Goal: Check status: Check status

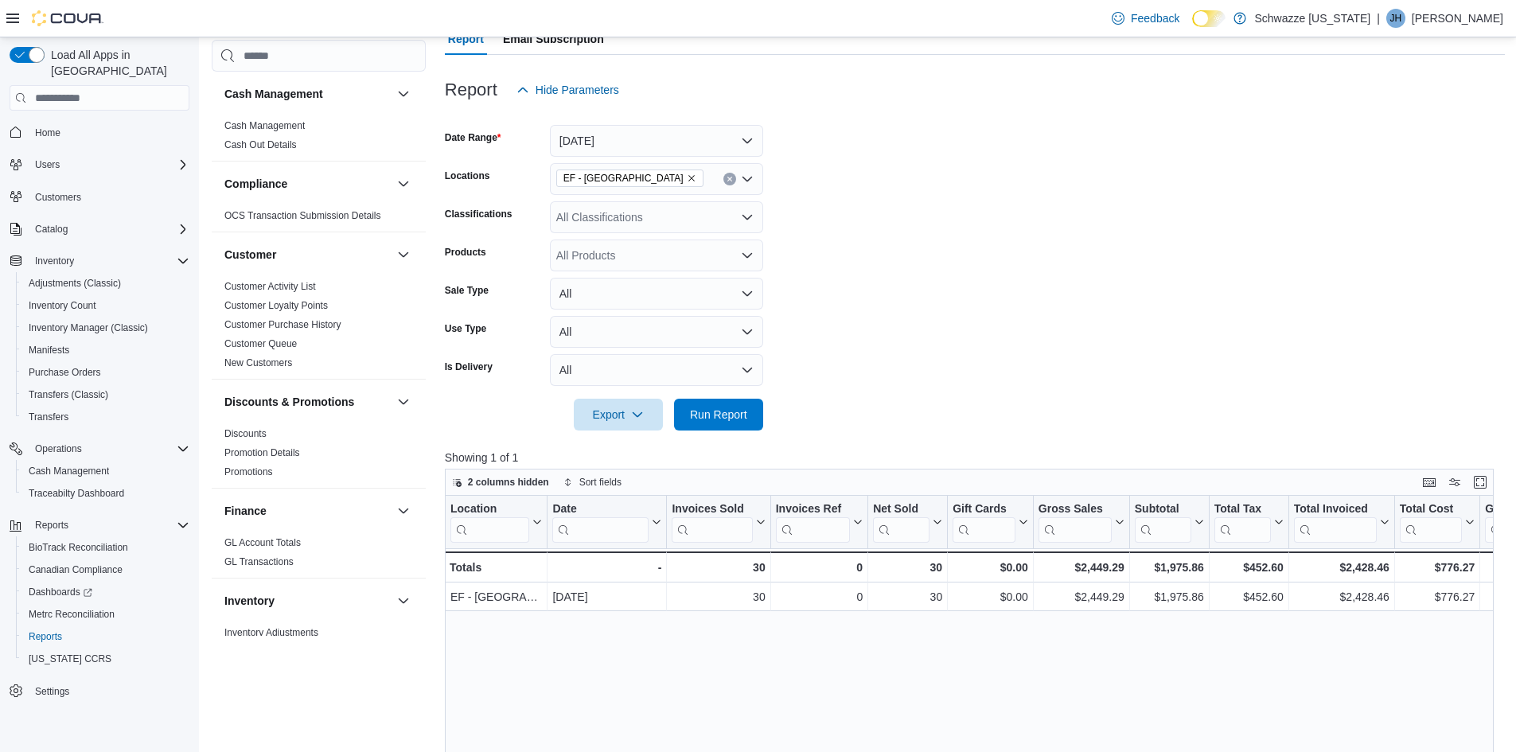
scroll to position [955, 0]
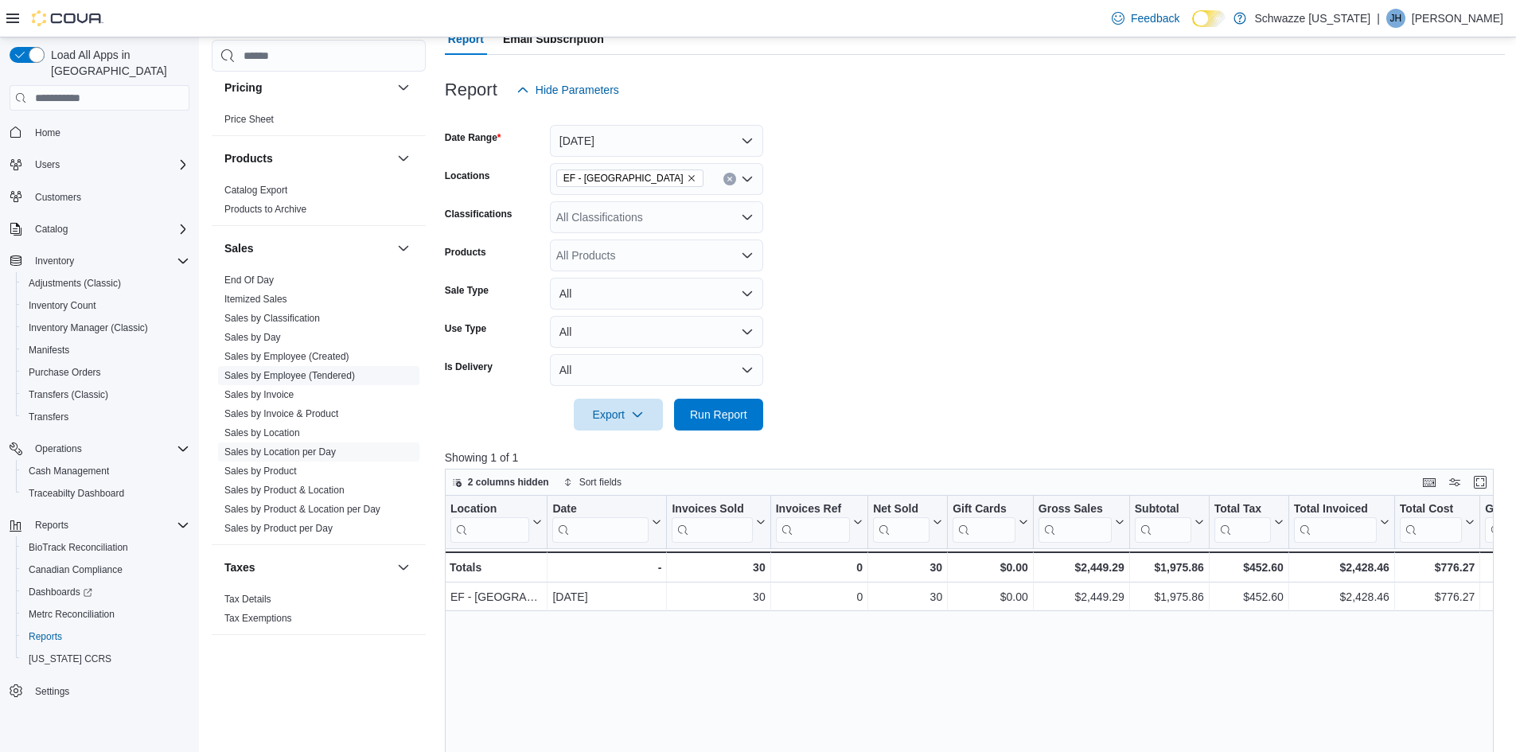
click at [283, 376] on link "Sales by Employee (Tendered)" at bounding box center [289, 375] width 131 height 11
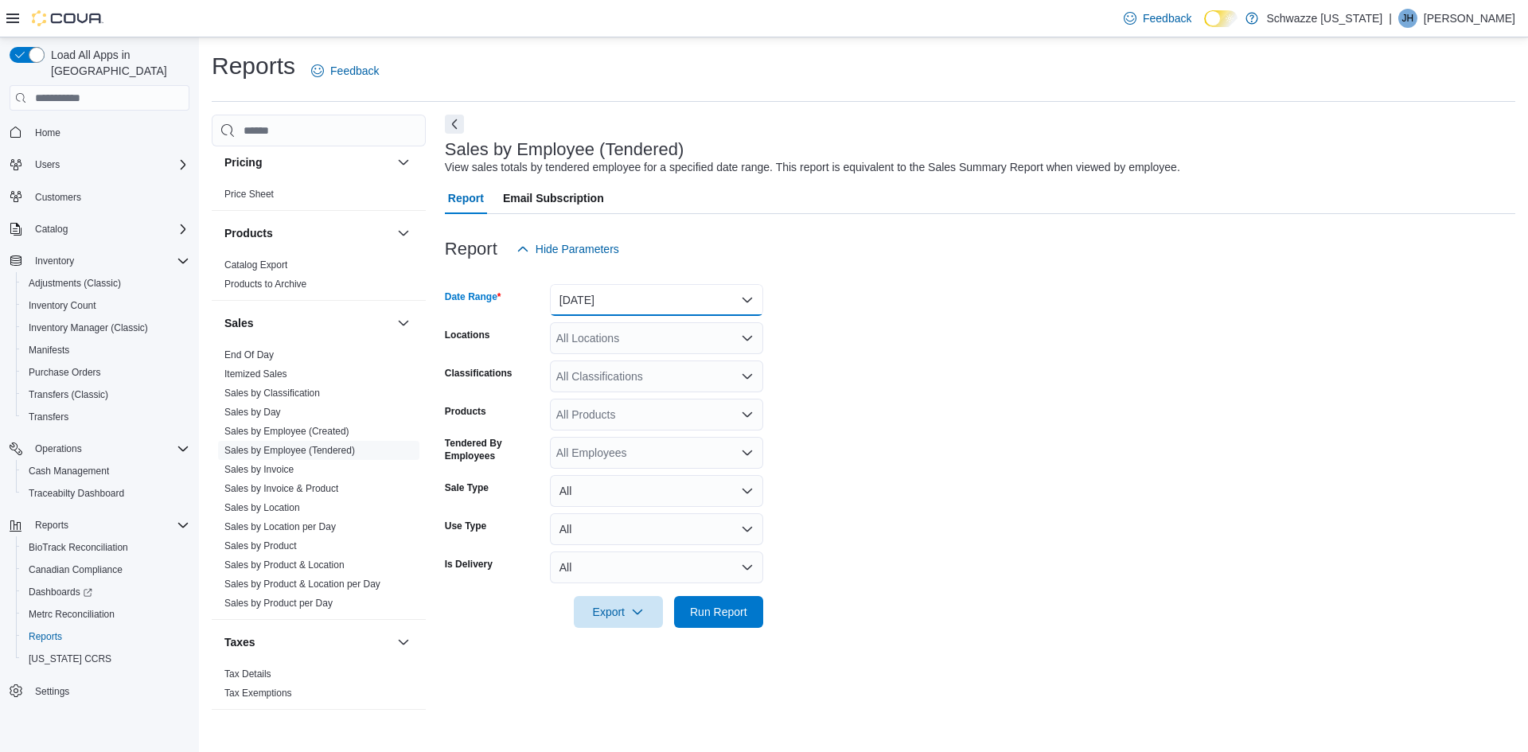
click at [634, 298] on button "[DATE]" at bounding box center [656, 300] width 213 height 32
click at [598, 360] on span "[DATE]" at bounding box center [665, 363] width 181 height 19
click at [604, 341] on div "All Locations" at bounding box center [656, 338] width 213 height 32
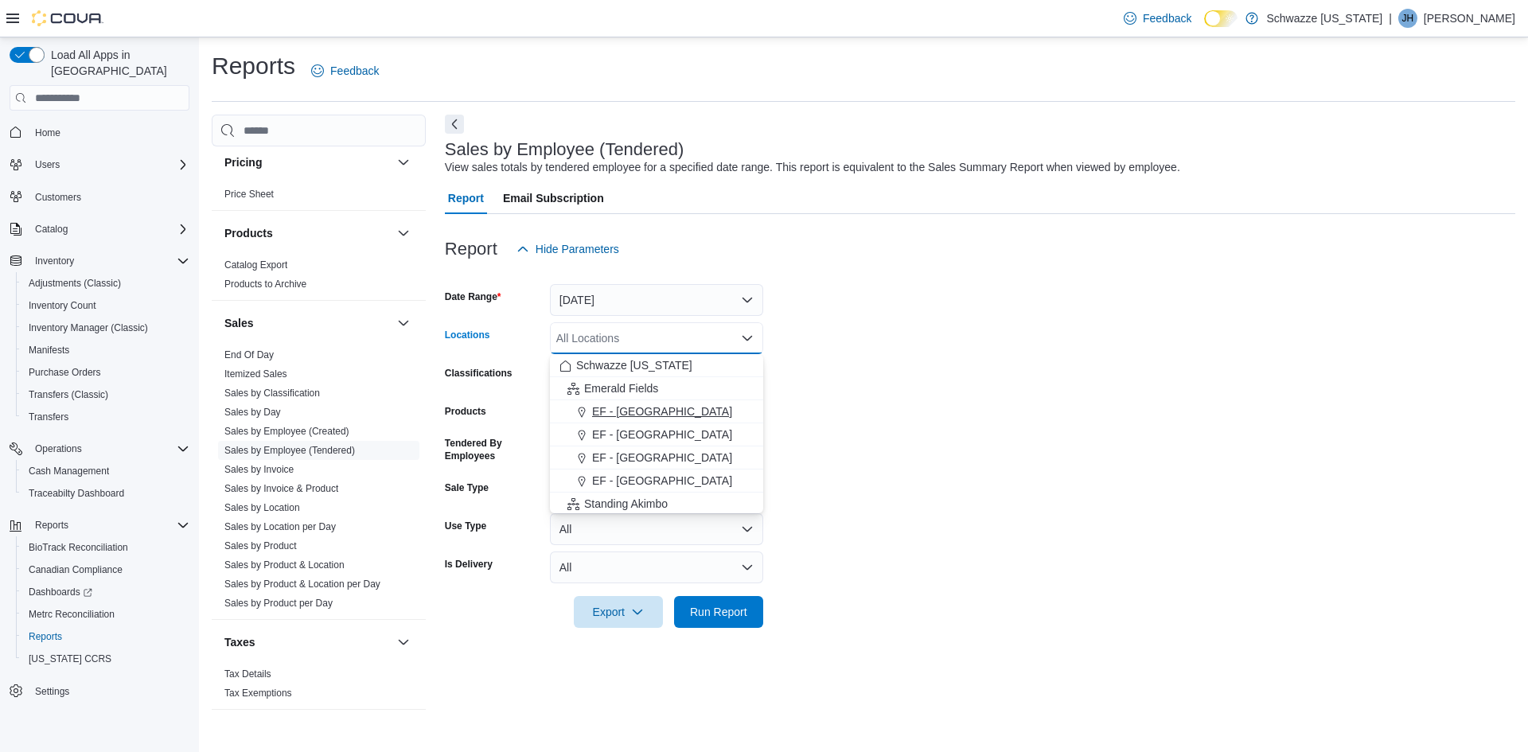
click at [632, 404] on span "EF - [GEOGRAPHIC_DATA]" at bounding box center [662, 411] width 140 height 16
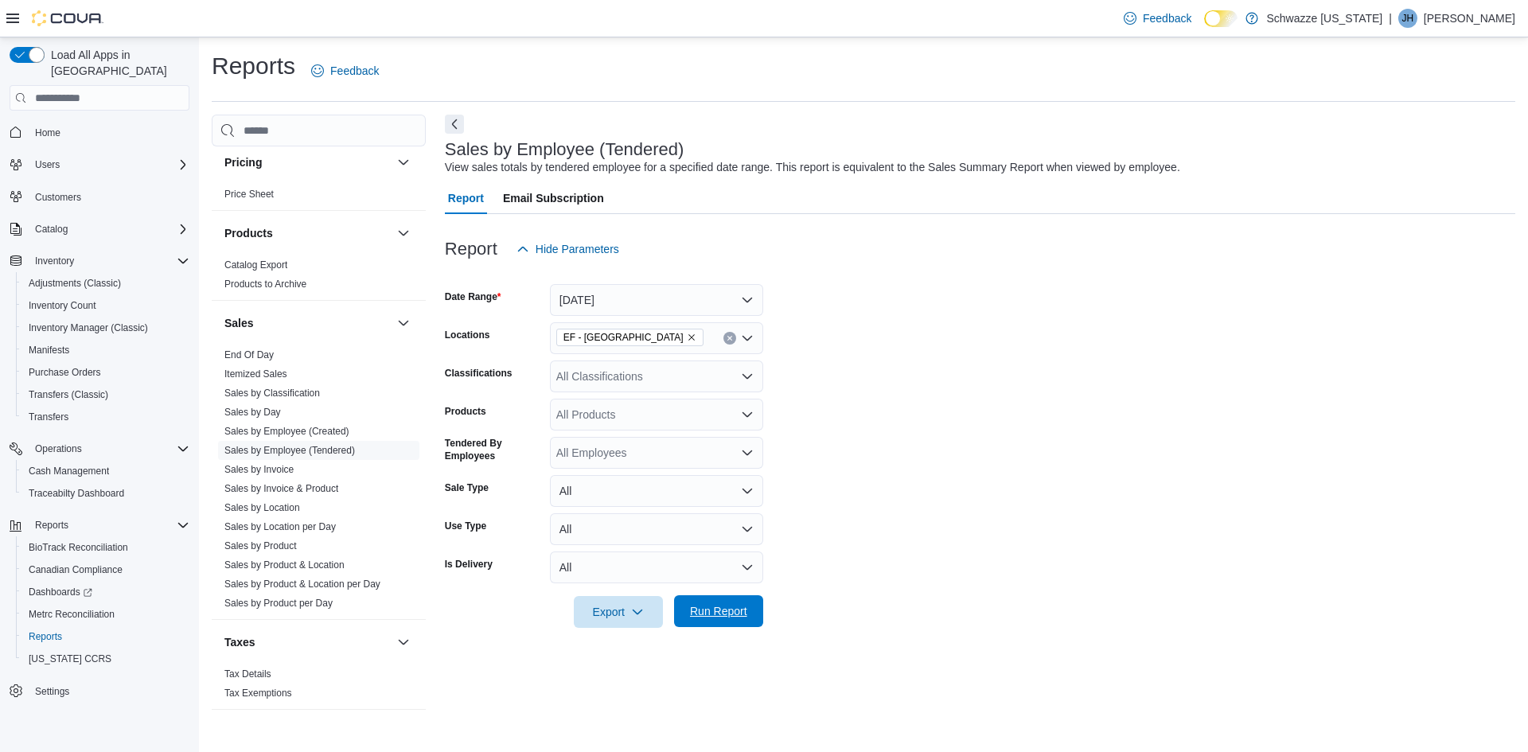
click at [723, 610] on span "Run Report" at bounding box center [718, 611] width 57 height 16
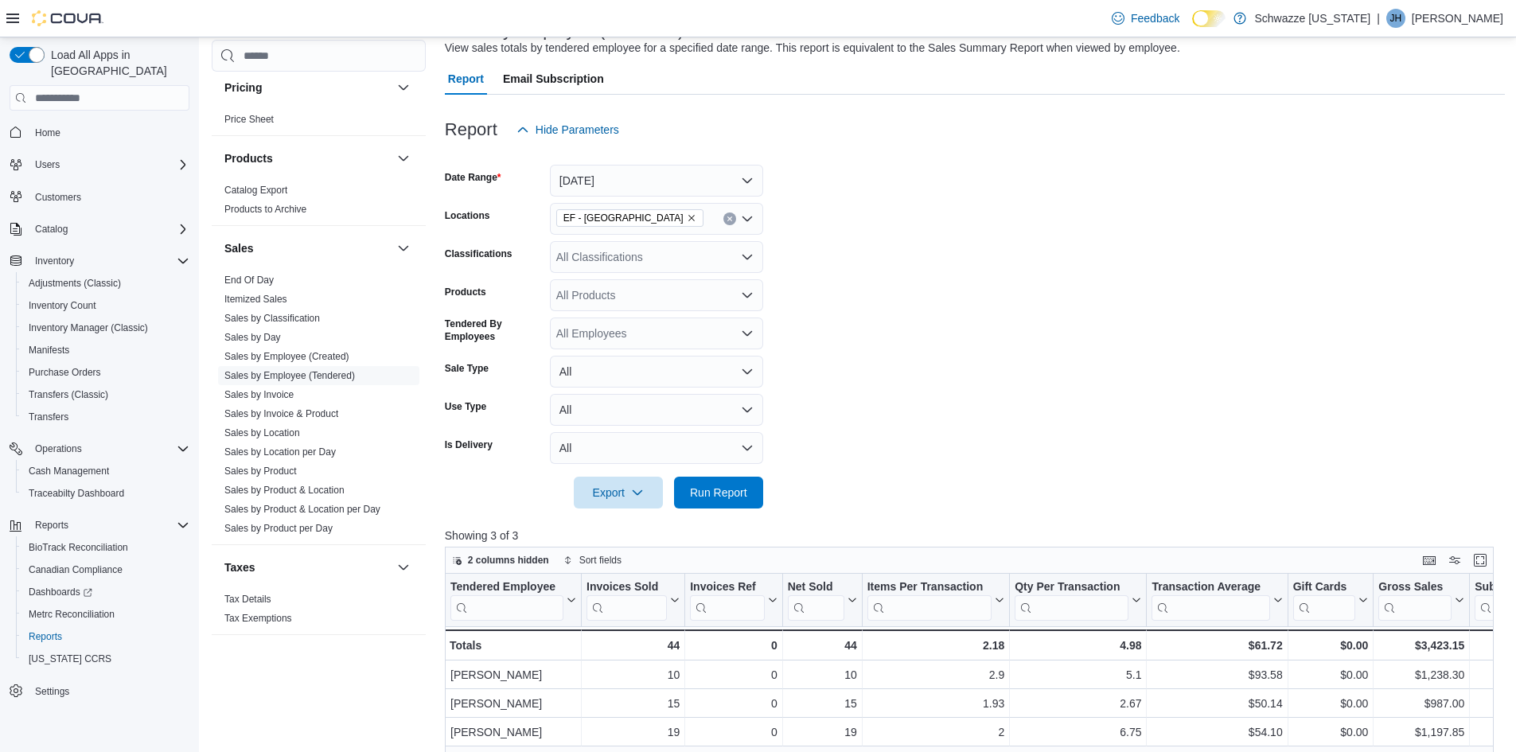
scroll to position [80, 0]
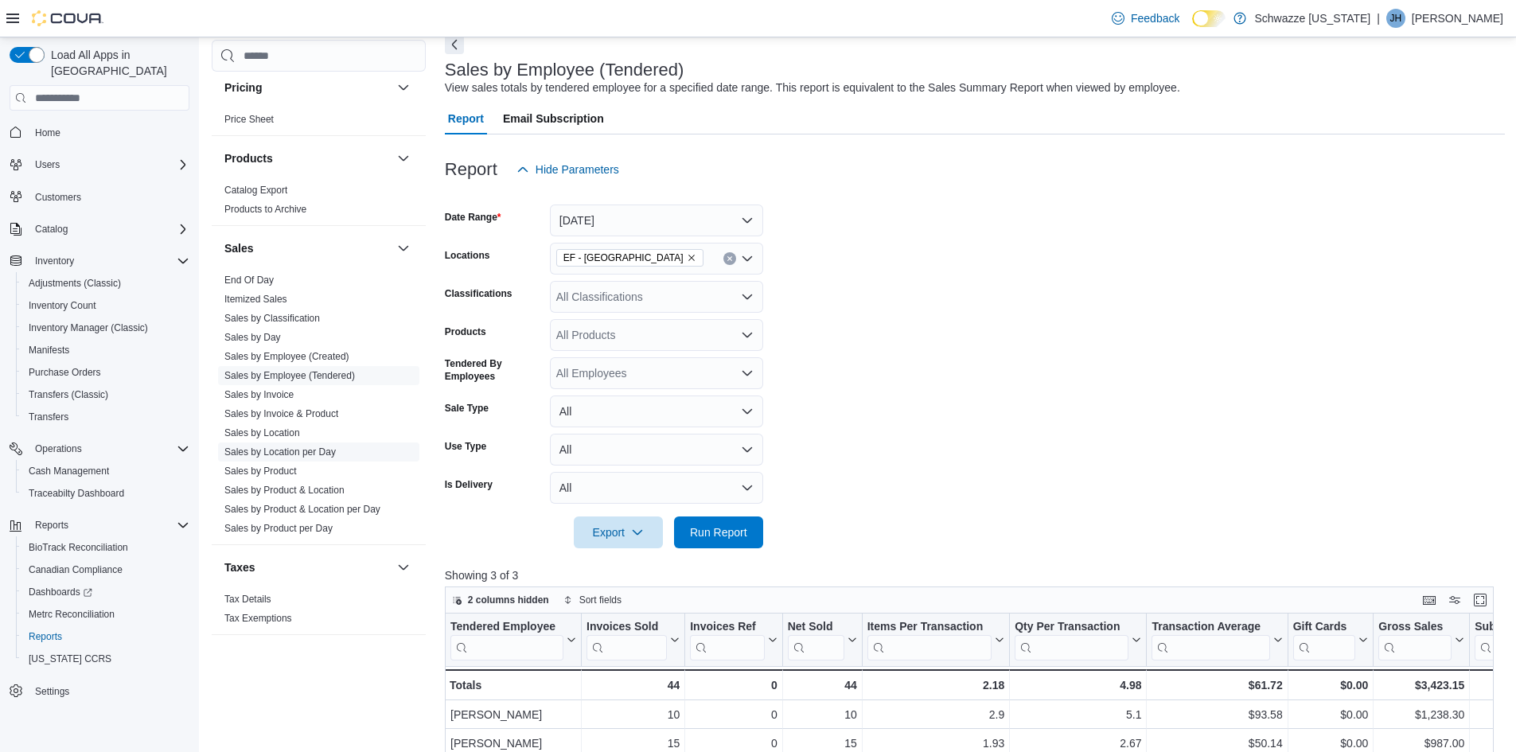
click at [303, 453] on link "Sales by Location per Day" at bounding box center [279, 451] width 111 height 11
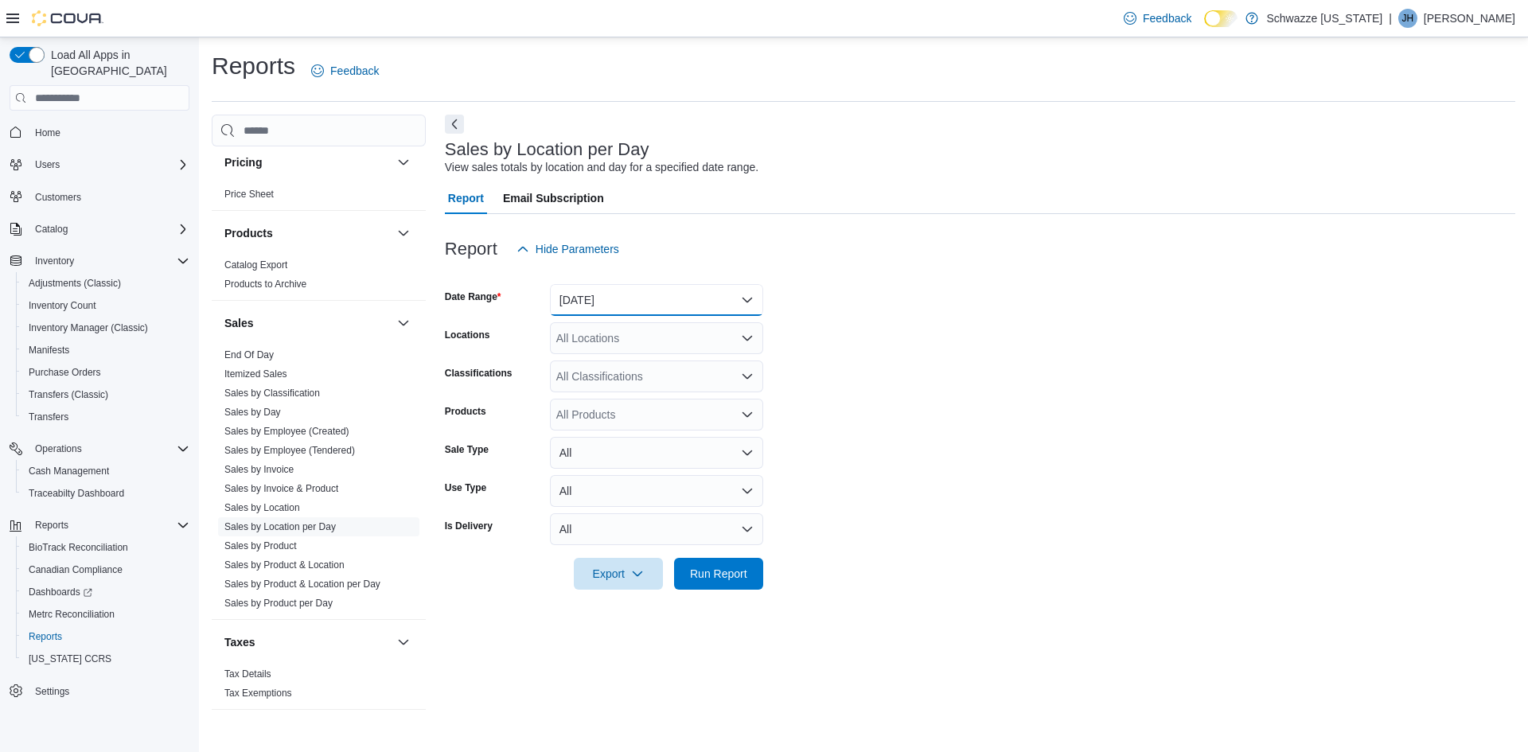
click at [614, 305] on button "[DATE]" at bounding box center [656, 300] width 213 height 32
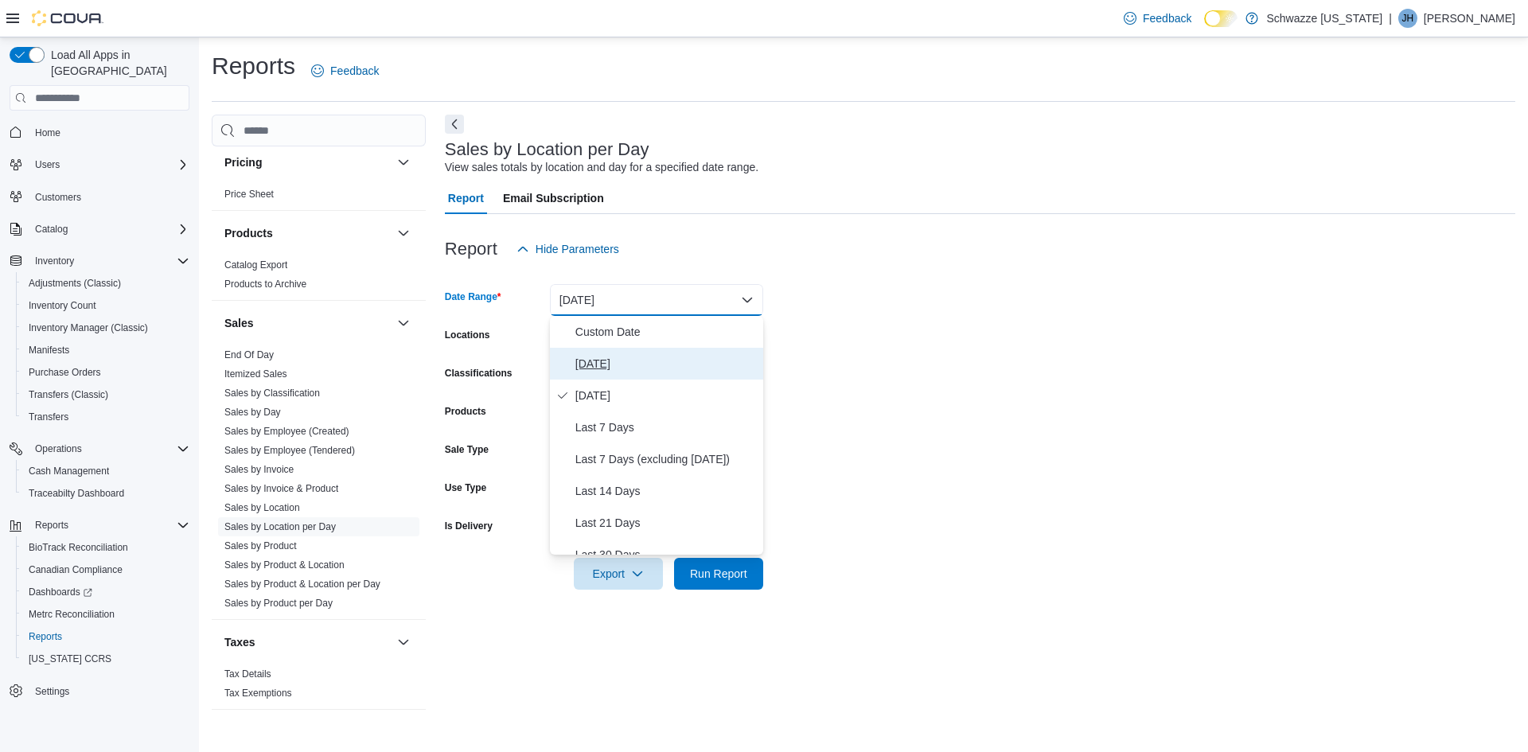
click at [591, 362] on span "[DATE]" at bounding box center [665, 363] width 181 height 19
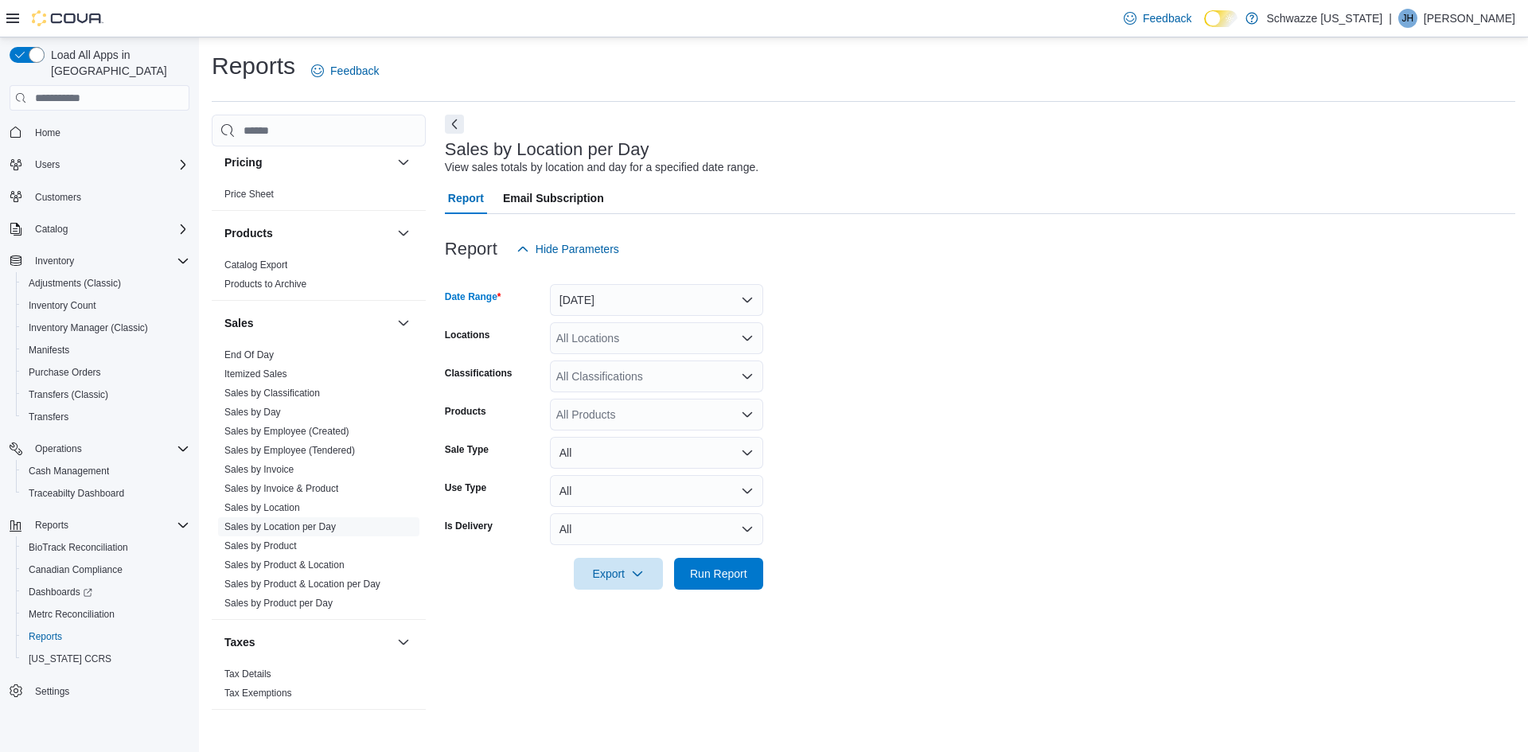
click at [594, 346] on div "All Locations" at bounding box center [656, 338] width 213 height 32
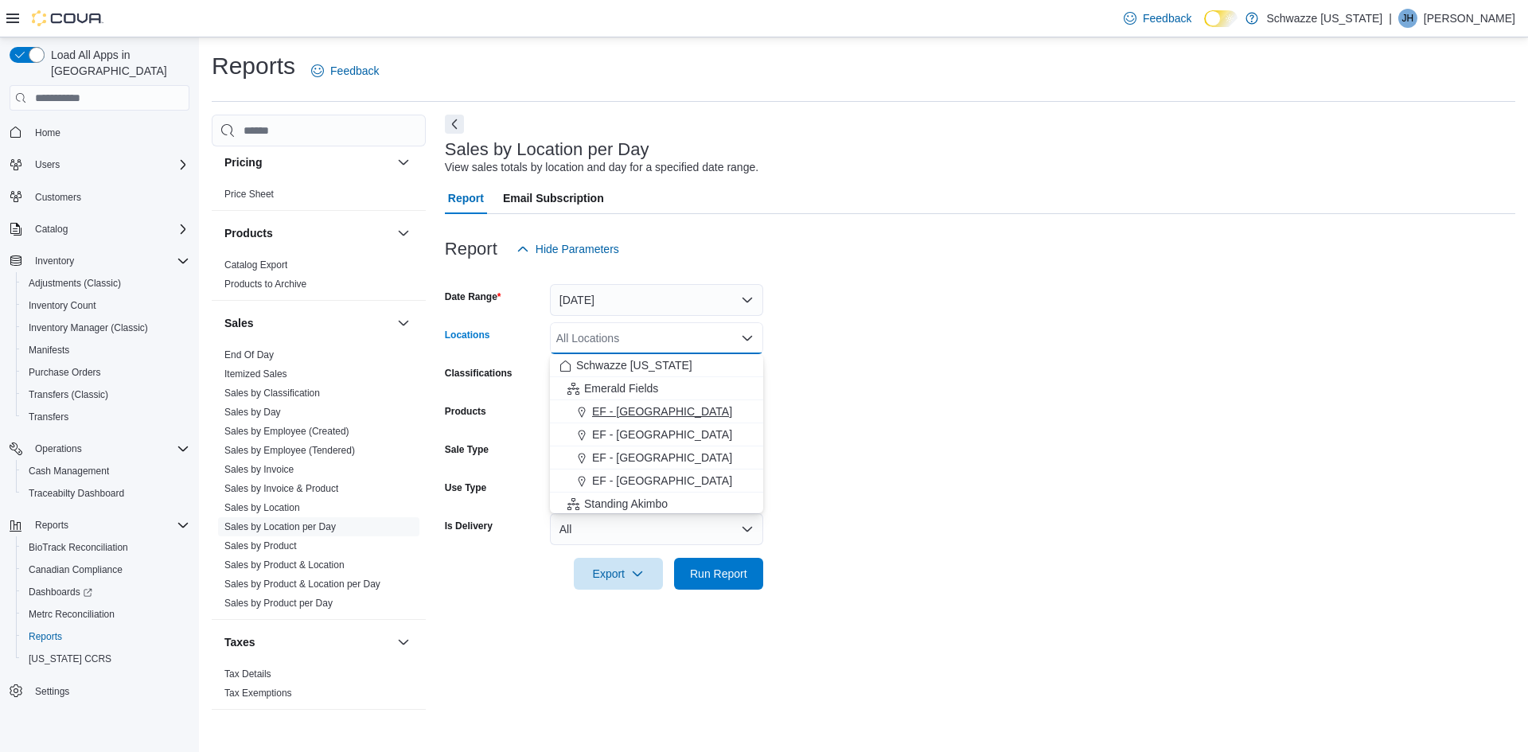
click at [626, 404] on span "EF - [GEOGRAPHIC_DATA]" at bounding box center [662, 411] width 140 height 16
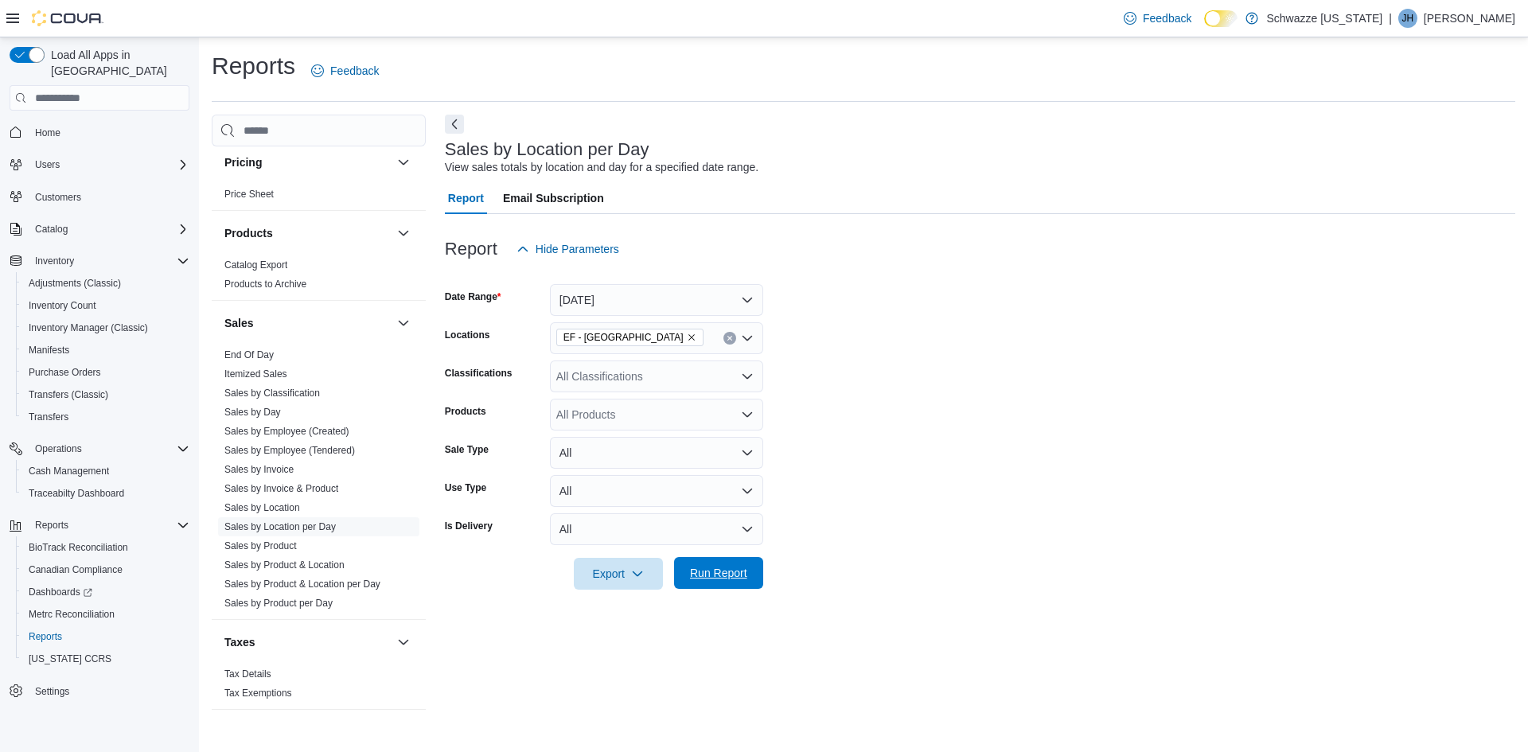
click at [715, 575] on span "Run Report" at bounding box center [718, 573] width 57 height 16
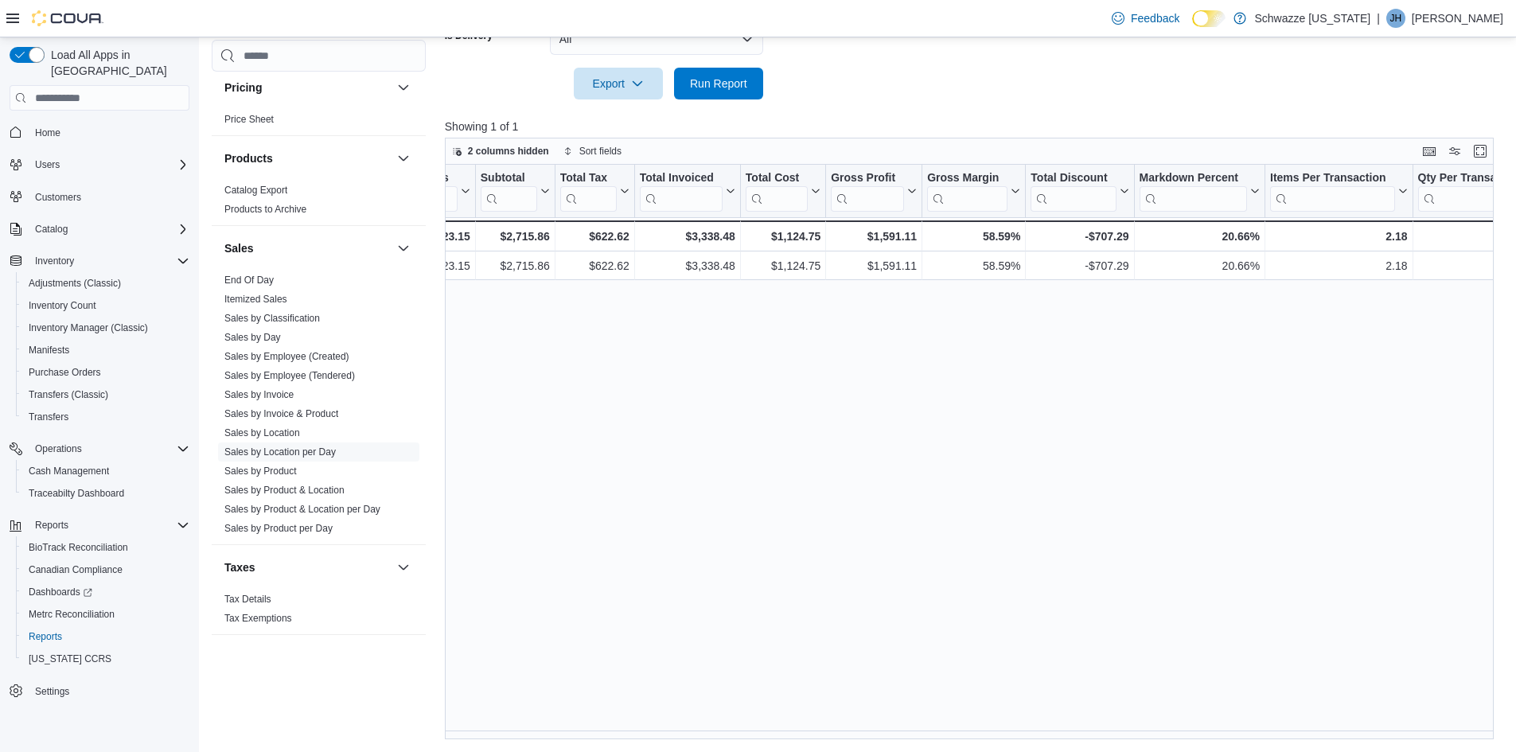
scroll to position [0, 649]
